Goal: Transaction & Acquisition: Purchase product/service

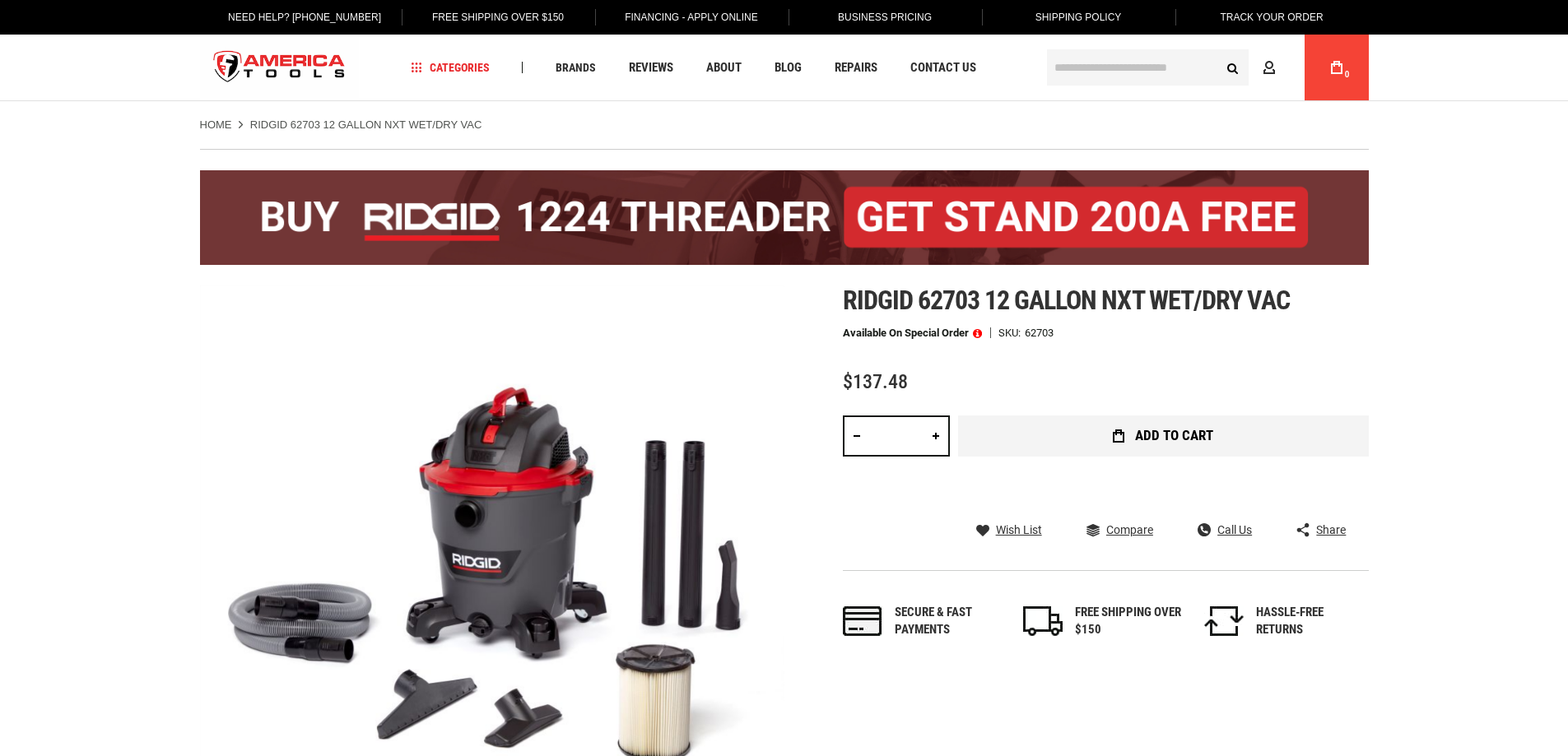
click at [1103, 443] on button "Add to Cart" at bounding box center [1163, 436] width 410 height 42
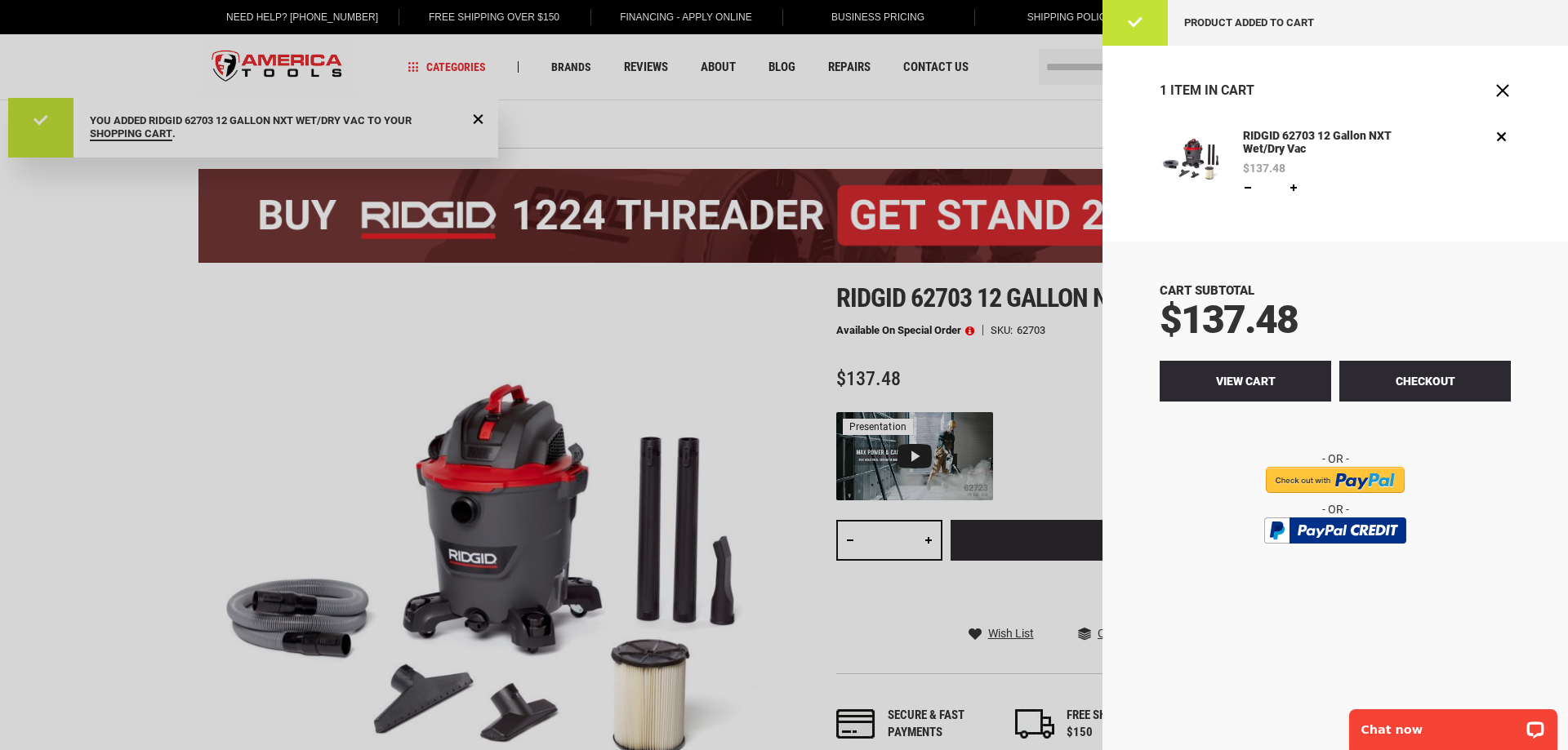
click at [1268, 389] on link "View Cart" at bounding box center [1244, 382] width 171 height 41
